Goal: Task Accomplishment & Management: Manage account settings

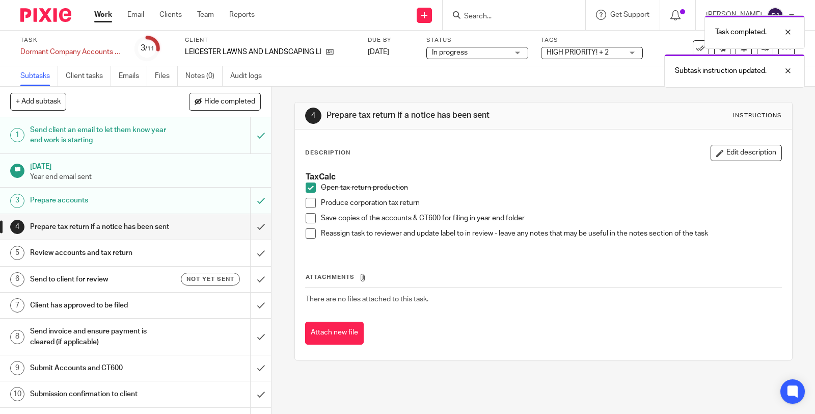
click at [307, 203] on span at bounding box center [311, 203] width 10 height 10
click at [308, 222] on span at bounding box center [311, 218] width 10 height 10
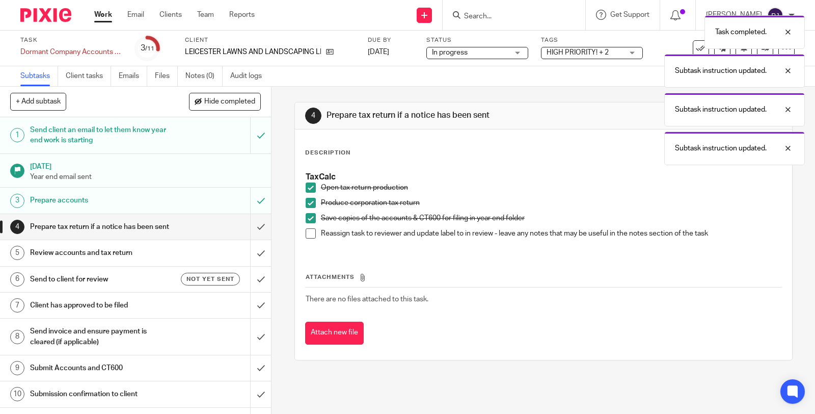
drag, startPoint x: 307, startPoint y: 232, endPoint x: 315, endPoint y: 243, distance: 13.5
click at [308, 232] on span at bounding box center [311, 233] width 10 height 10
drag, startPoint x: 247, startPoint y: 223, endPoint x: 250, endPoint y: 217, distance: 6.8
click at [247, 223] on input "submit" at bounding box center [135, 226] width 271 height 25
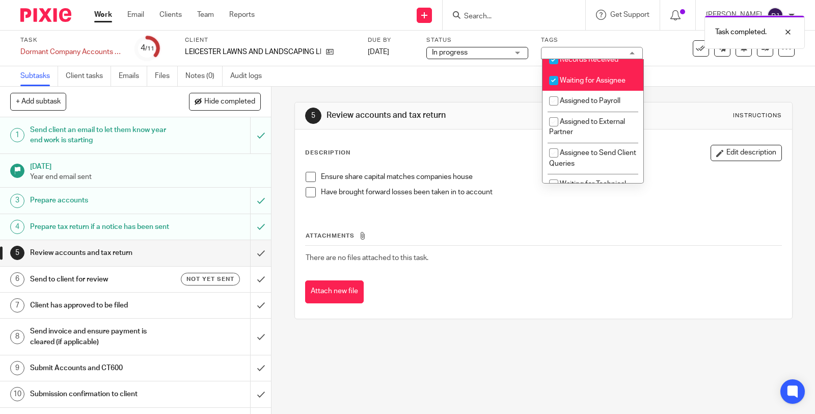
scroll to position [170, 0]
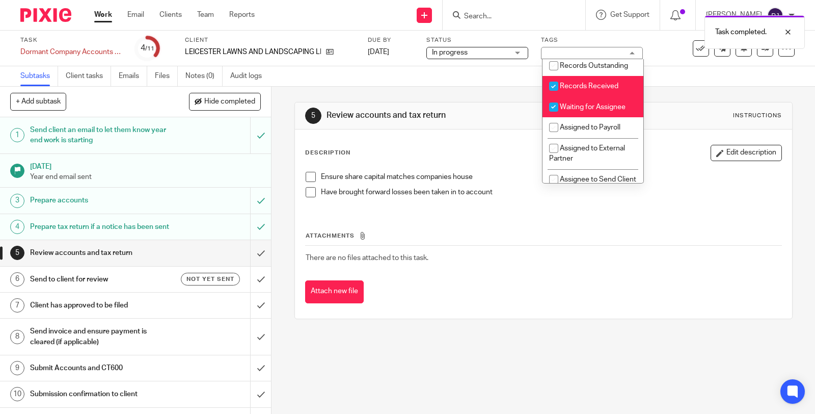
click at [571, 90] on span "Records Received" at bounding box center [589, 86] width 59 height 7
checkbox input "false"
click at [566, 111] on span "Waiting for Assignee" at bounding box center [593, 106] width 66 height 7
checkbox input "false"
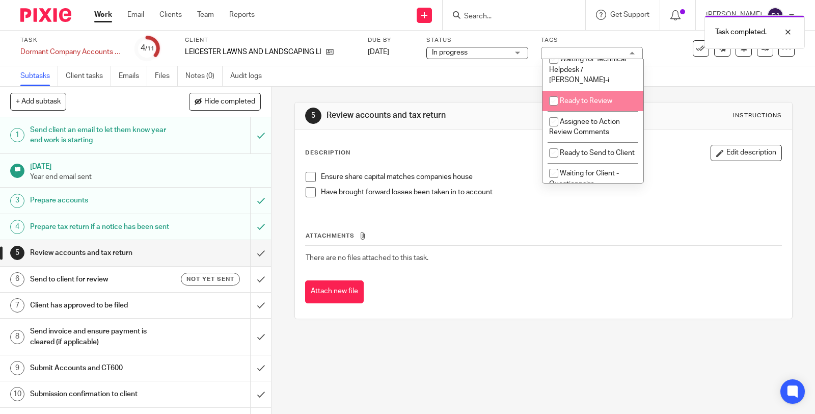
scroll to position [339, 0]
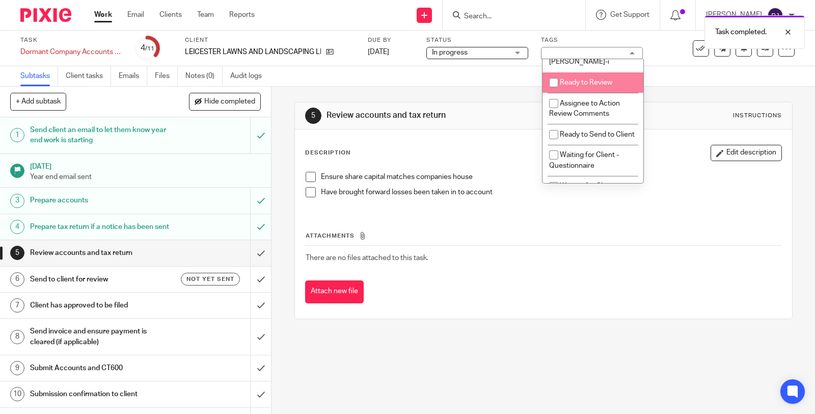
click at [573, 86] on span "Ready to Review" at bounding box center [586, 82] width 52 height 7
checkbox input "true"
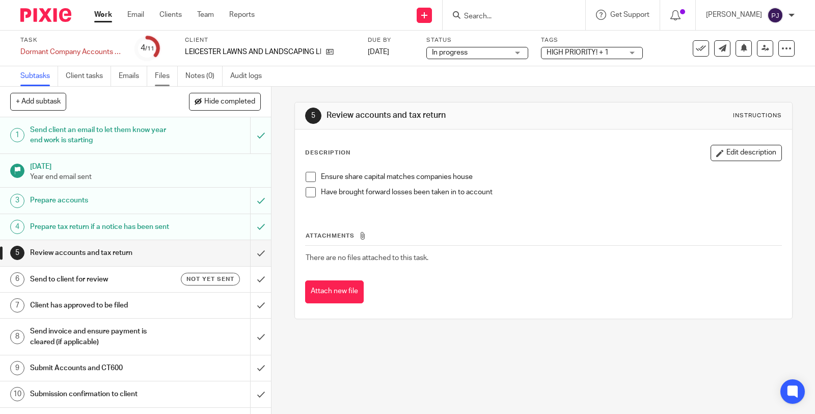
click at [171, 78] on link "Files" at bounding box center [166, 76] width 23 height 20
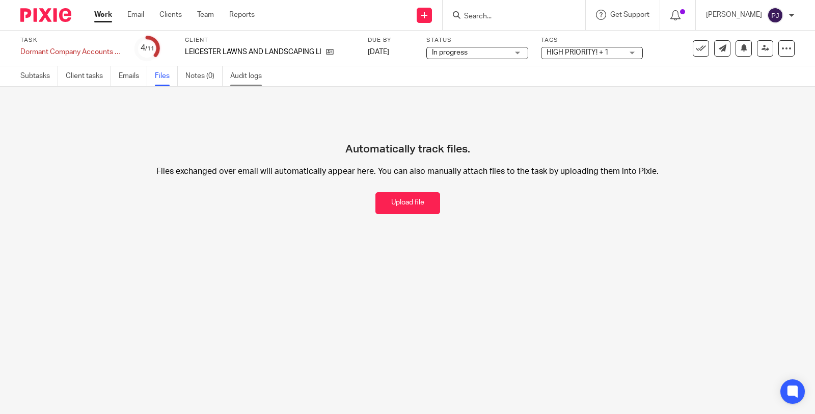
click at [258, 68] on link "Audit logs" at bounding box center [249, 76] width 39 height 20
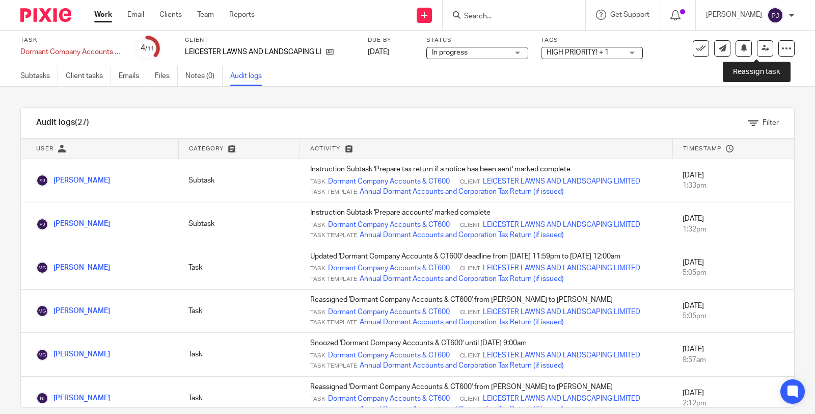
click at [762, 46] on icon at bounding box center [766, 48] width 8 height 8
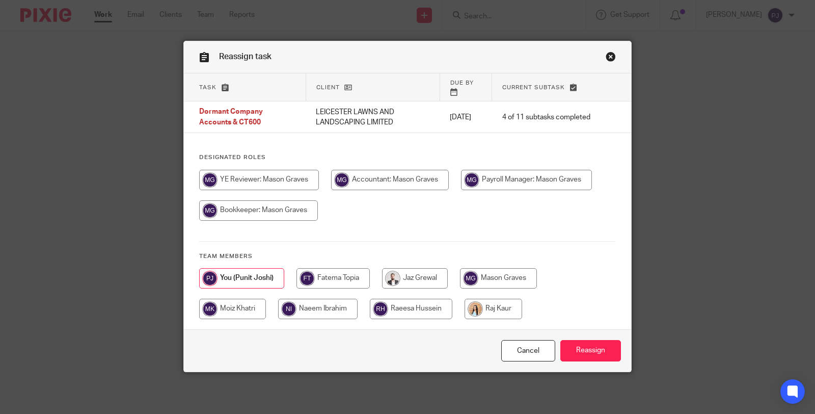
click at [485, 268] on input "radio" at bounding box center [498, 278] width 77 height 20
radio input "true"
click at [598, 350] on input "Reassign" at bounding box center [591, 351] width 61 height 22
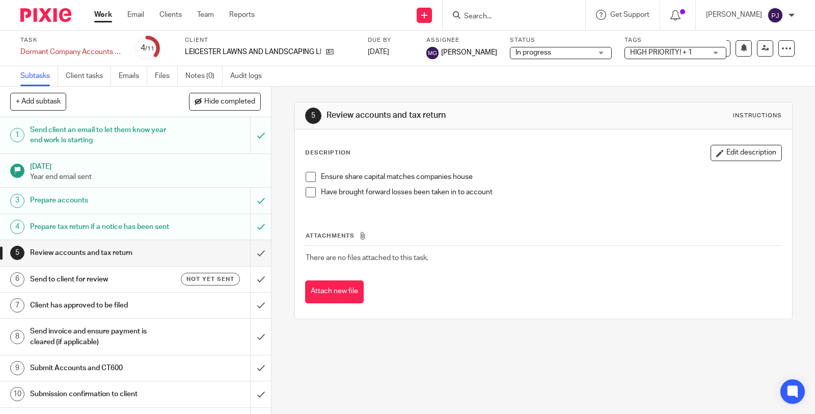
click at [108, 12] on link "Work" at bounding box center [103, 15] width 18 height 10
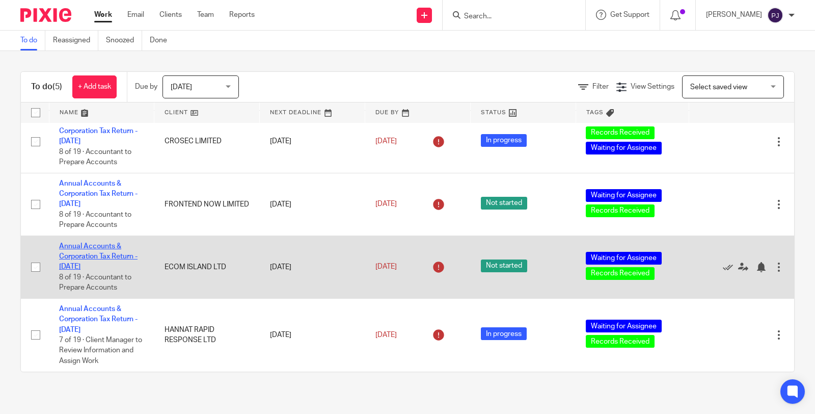
scroll to position [78, 0]
